Goal: Navigation & Orientation: Find specific page/section

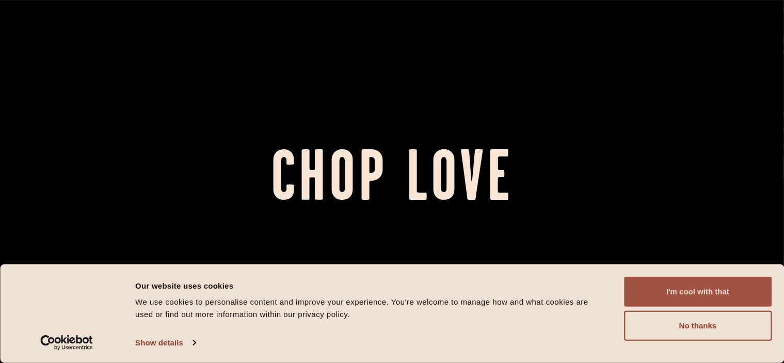
click at [715, 303] on button "I'm cool with that" at bounding box center [698, 292] width 148 height 30
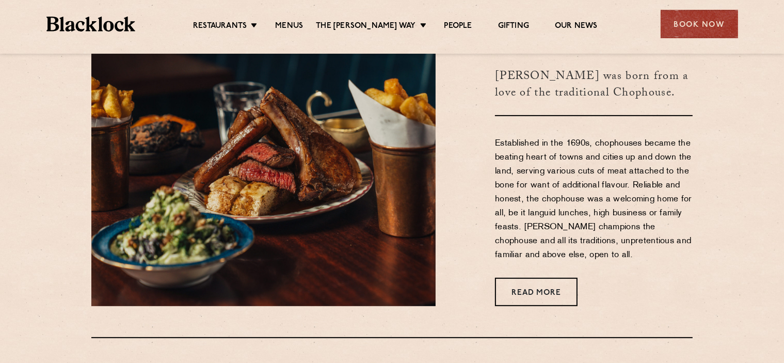
scroll to position [464, 0]
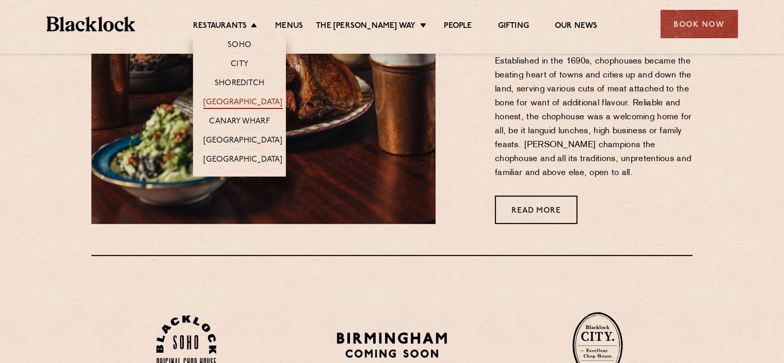
click at [254, 100] on link "[GEOGRAPHIC_DATA]" at bounding box center [242, 103] width 79 height 11
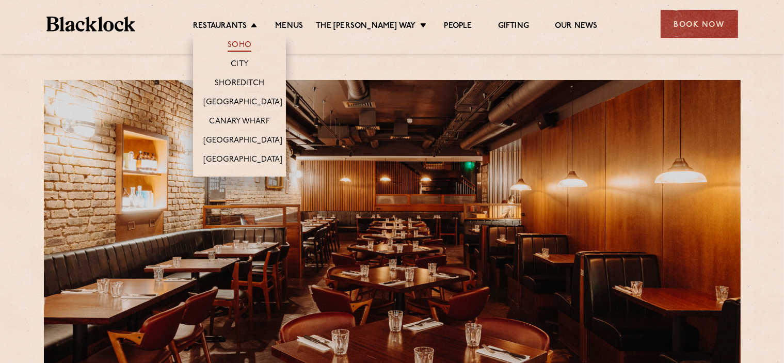
click at [250, 43] on link "Soho" at bounding box center [240, 45] width 24 height 11
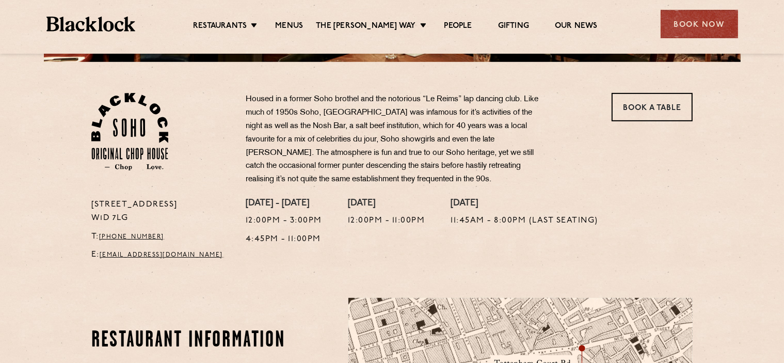
scroll to position [103, 0]
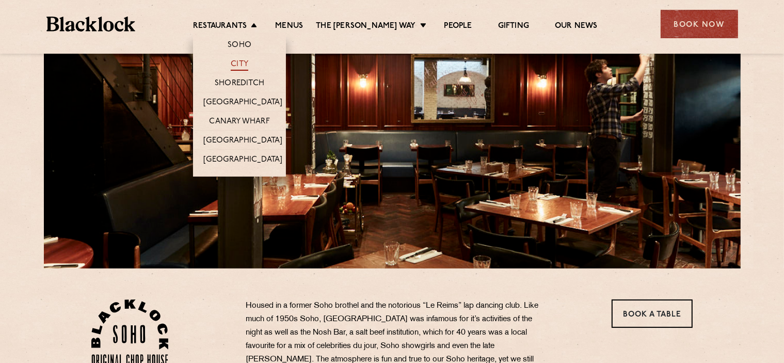
click at [248, 61] on link "City" at bounding box center [240, 64] width 18 height 11
